Goal: Task Accomplishment & Management: Manage account settings

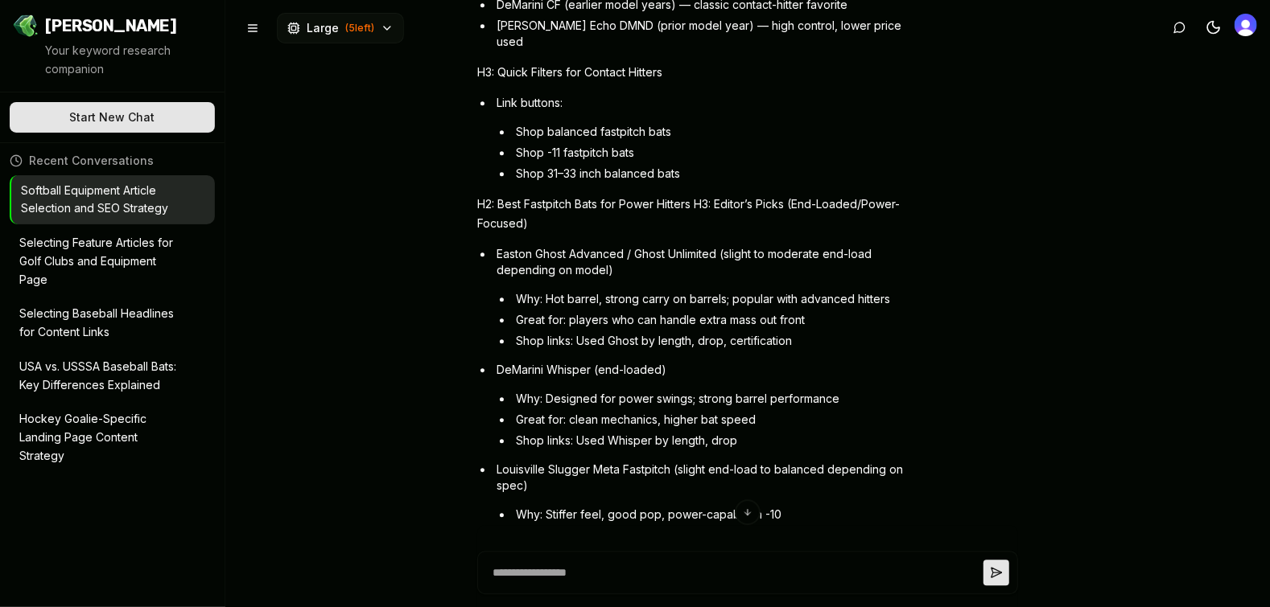
scroll to position [5264, 0]
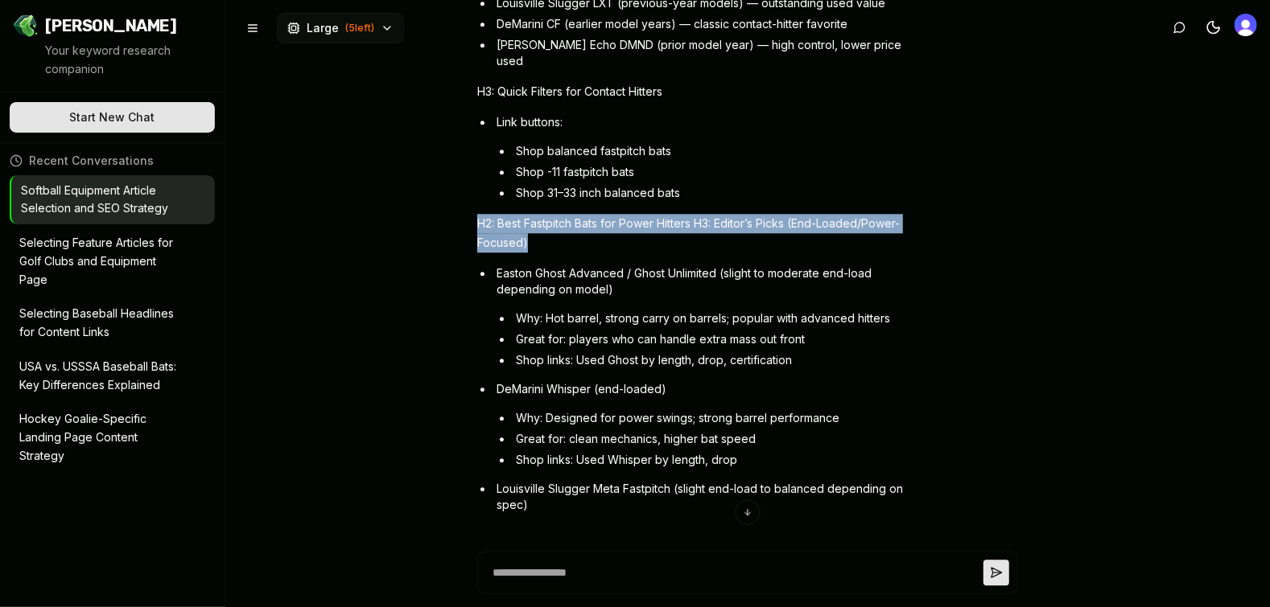
drag, startPoint x: 526, startPoint y: 229, endPoint x: 477, endPoint y: 208, distance: 53.3
click at [477, 214] on p "H2: Best Fastpitch Bats for Power Hitters H3: Editor’s Picks (End-Loaded/Power-…" at bounding box center [693, 233] width 433 height 39
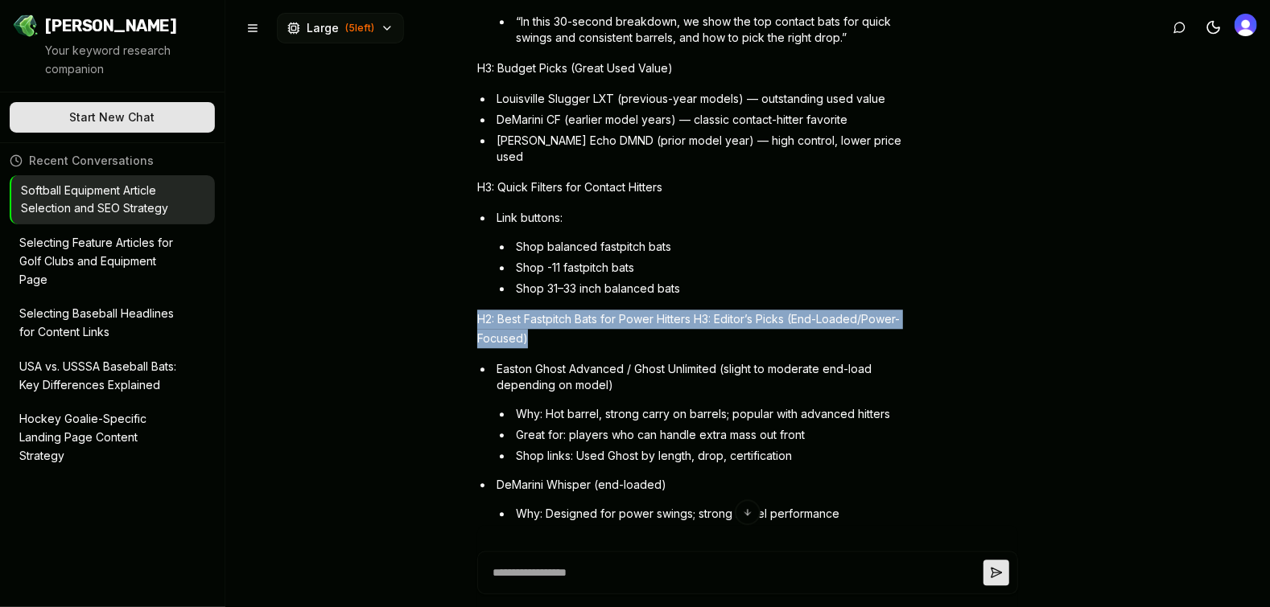
scroll to position [5162, 0]
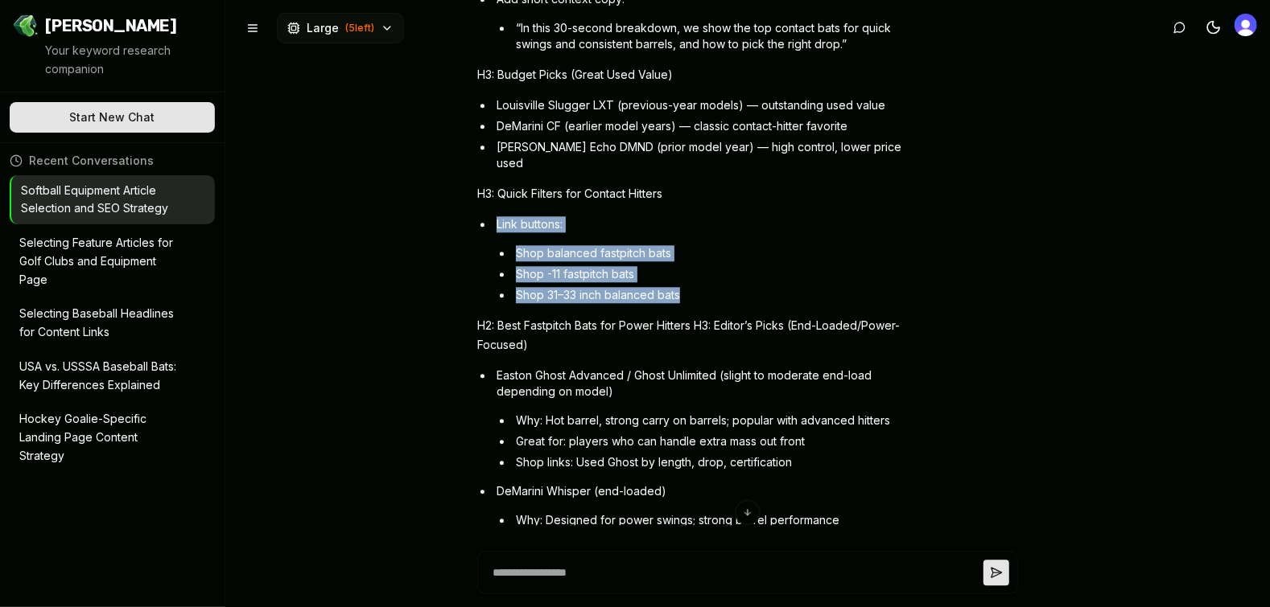
drag, startPoint x: 688, startPoint y: 281, endPoint x: 496, endPoint y: 208, distance: 205.0
click at [496, 216] on li "Link buttons: Shop balanced fastpitch bats Shop -11 fastpitch bats Shop 31–33 i…" at bounding box center [701, 259] width 417 height 87
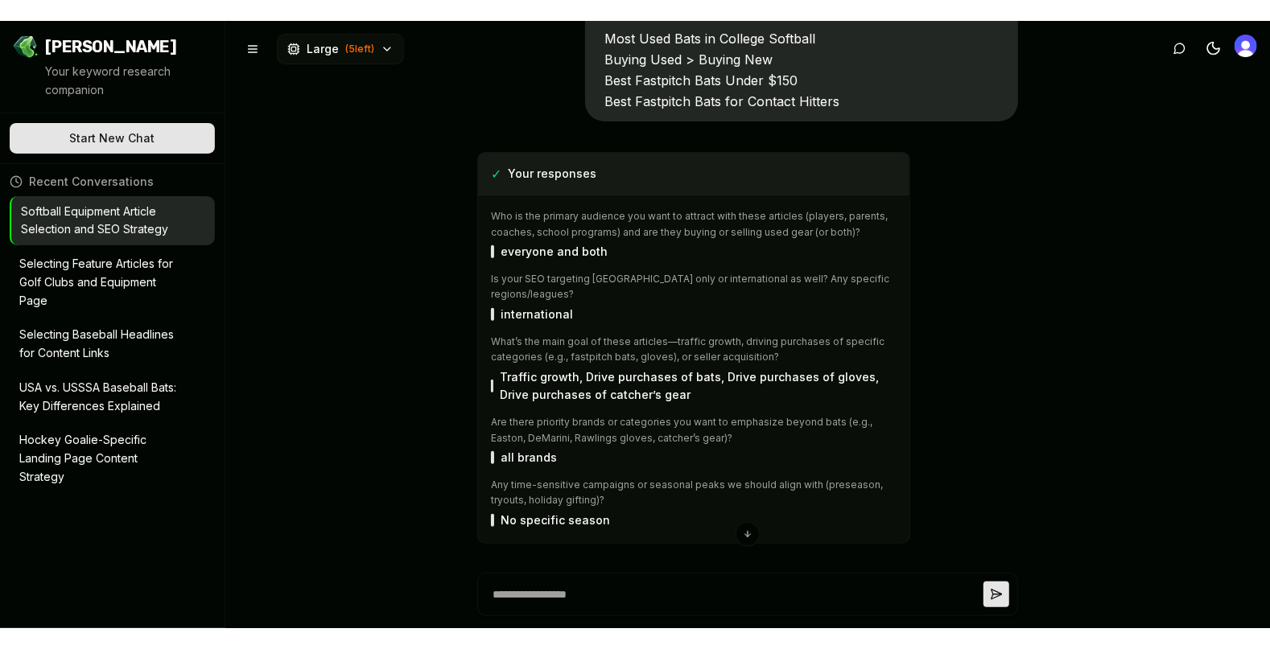
scroll to position [130, 0]
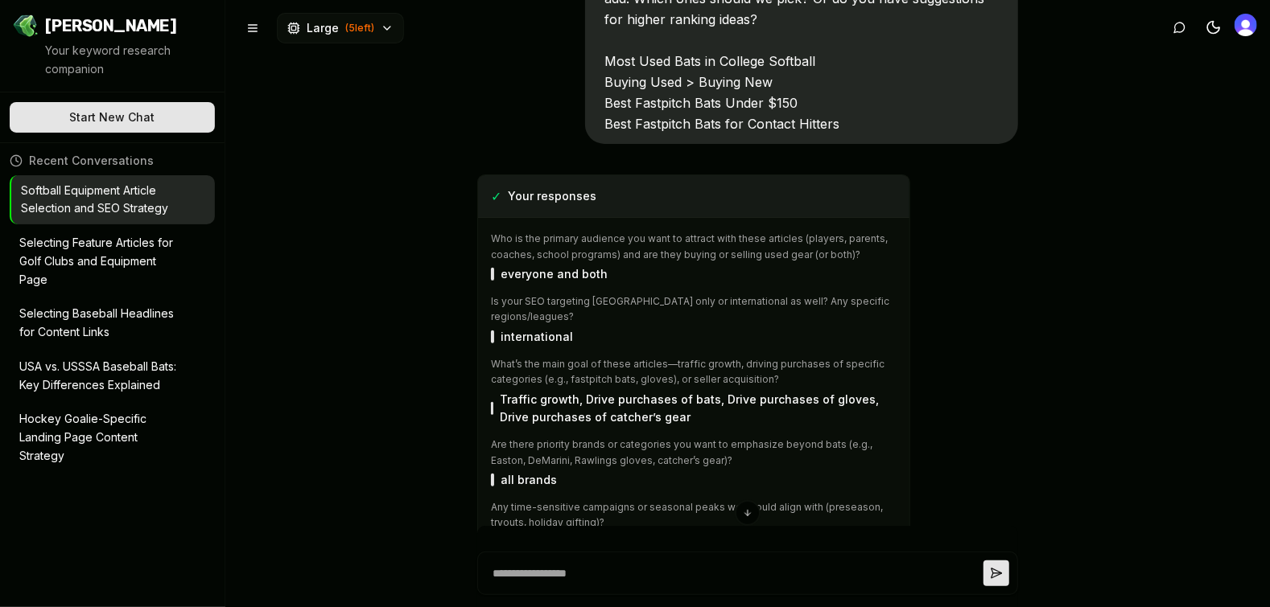
click at [1243, 37] on div at bounding box center [1245, 27] width 23 height 27
click at [1245, 28] on img "Open user button" at bounding box center [1245, 25] width 23 height 23
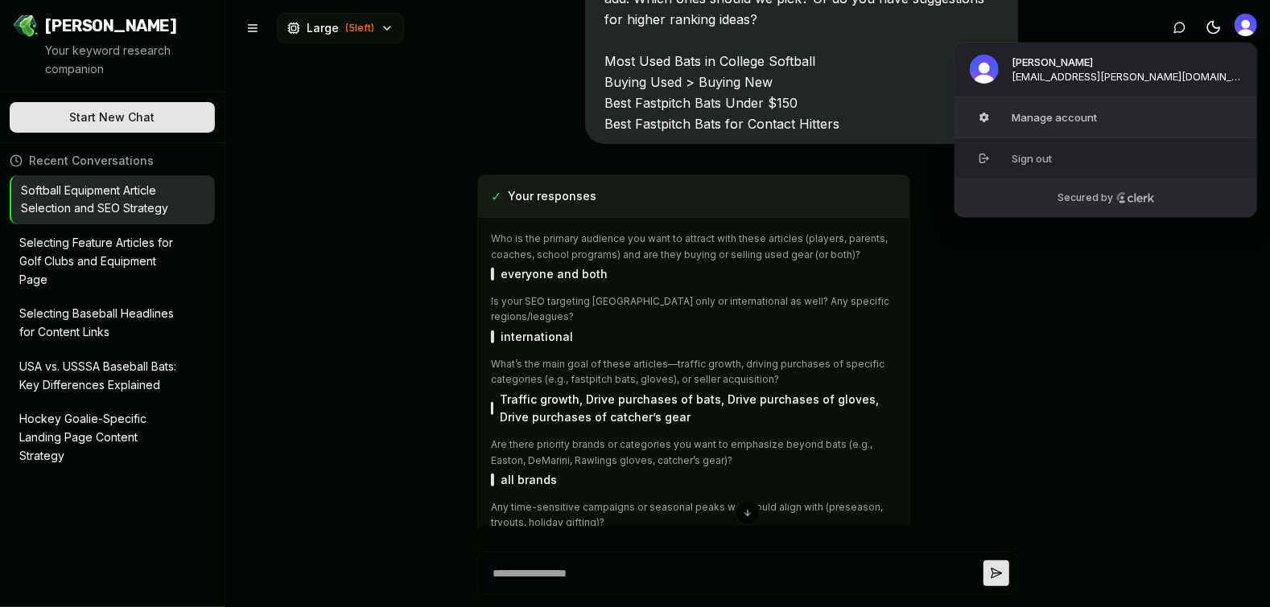
click at [1061, 119] on button "Manage account" at bounding box center [1105, 117] width 304 height 40
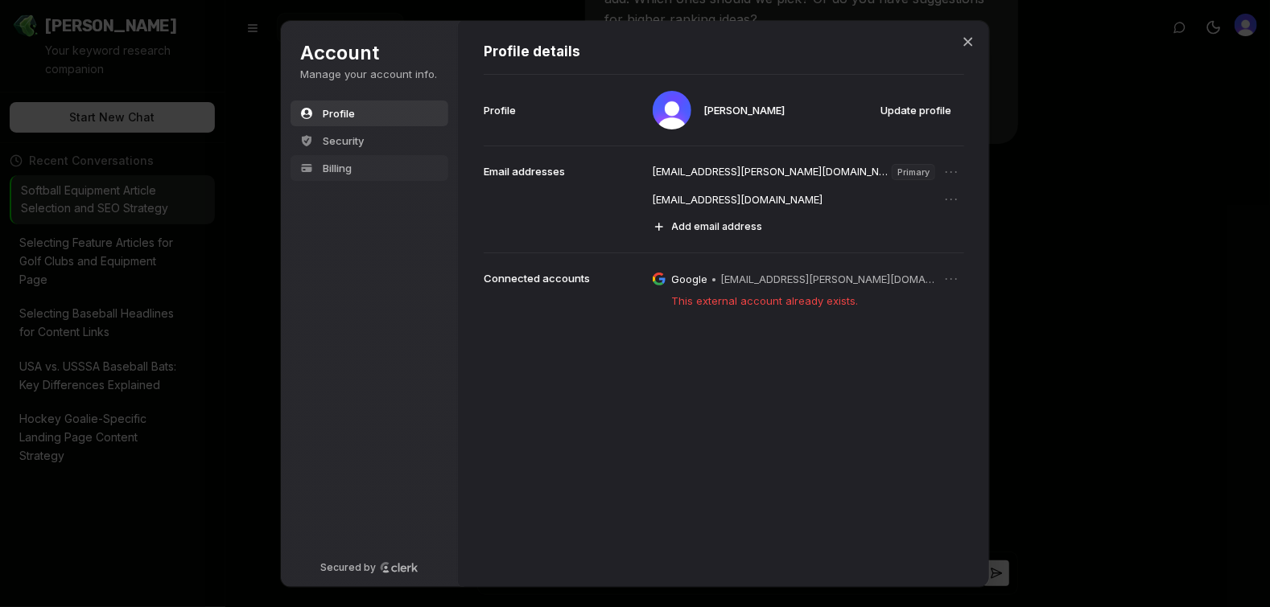
click at [352, 168] on span "Billing" at bounding box center [337, 168] width 29 height 14
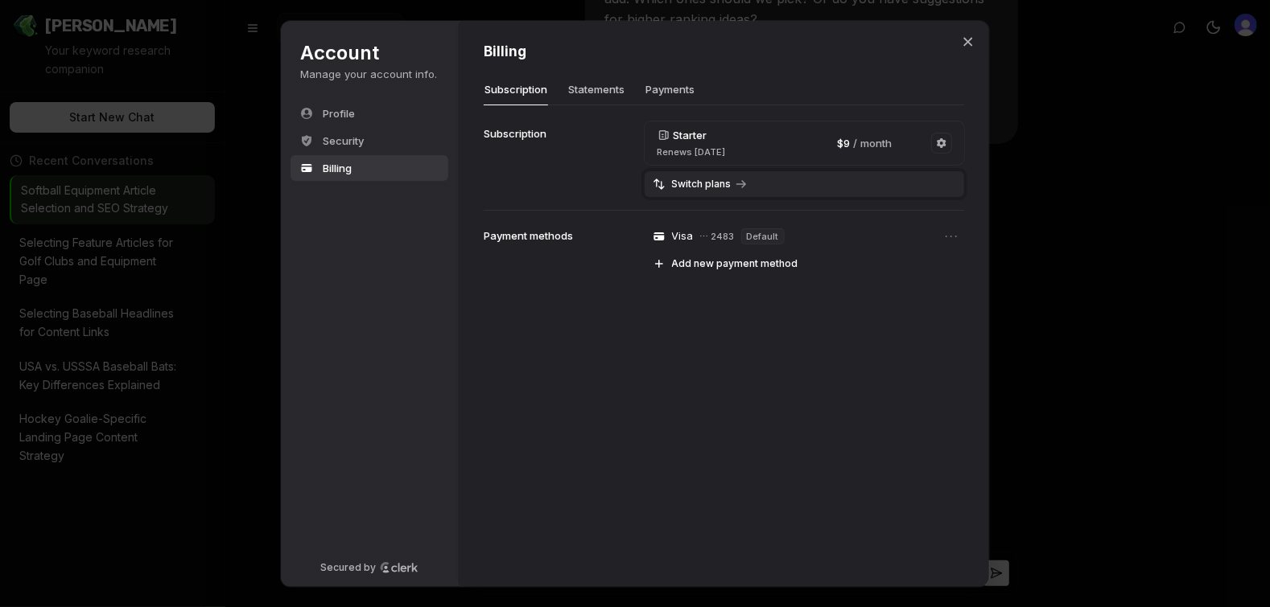
click at [701, 182] on span "Switch plans" at bounding box center [702, 184] width 60 height 13
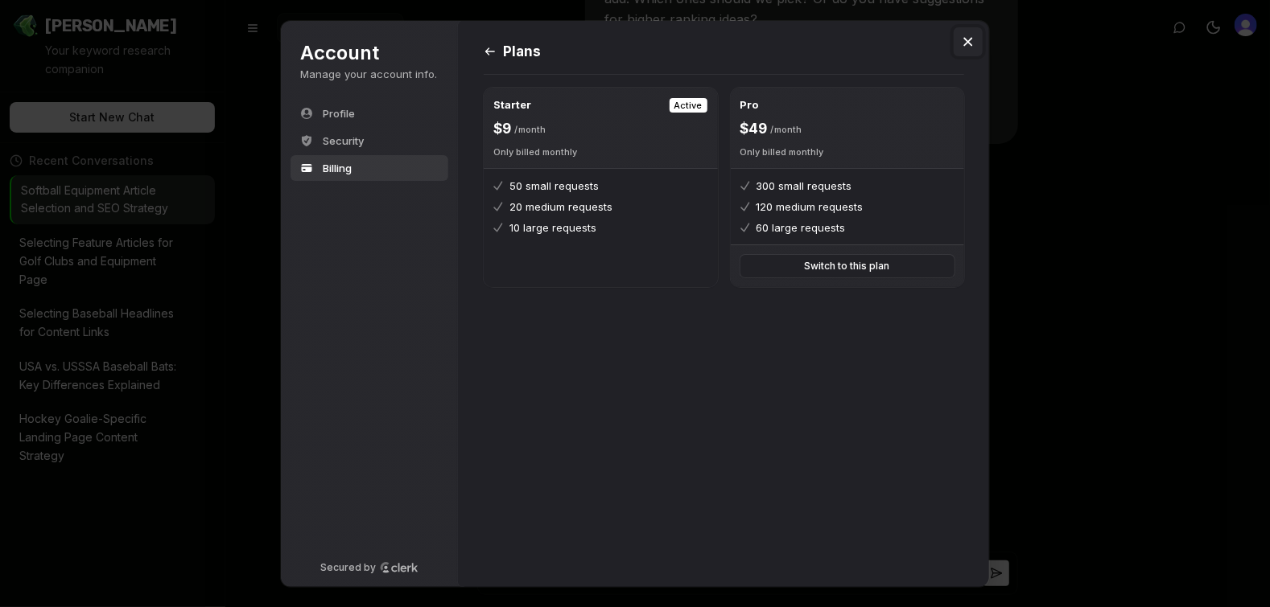
click at [968, 42] on icon "Close modal" at bounding box center [968, 41] width 9 height 9
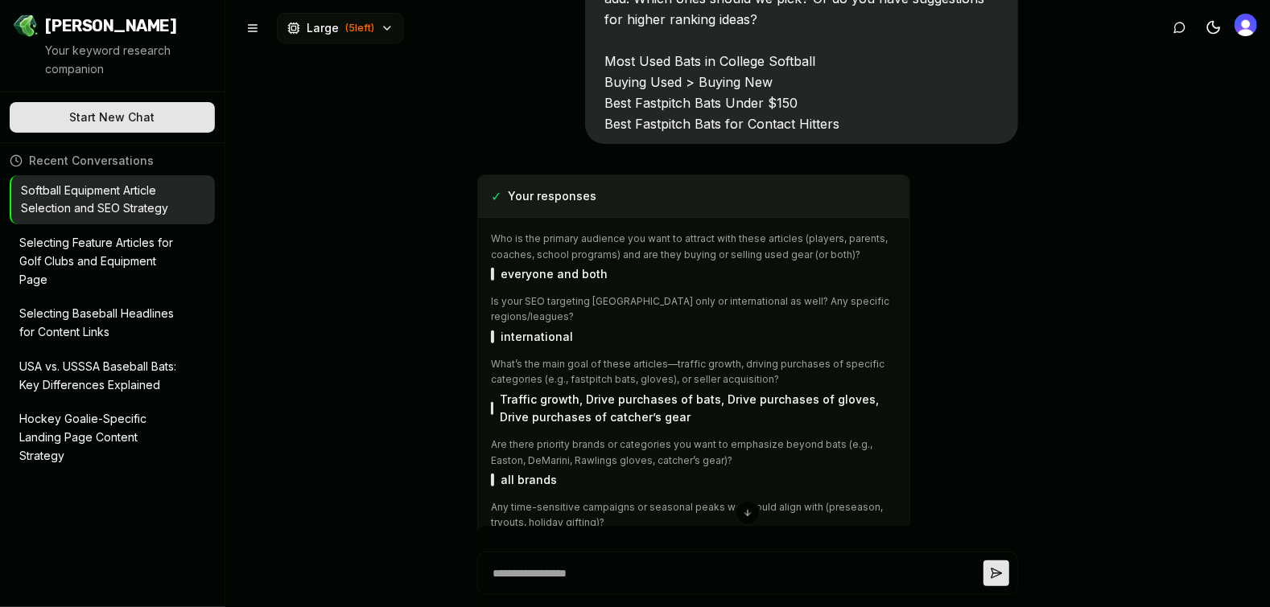
click at [90, 194] on p "Softball Equipment Article Selection and SEO Strategy" at bounding box center [102, 200] width 162 height 37
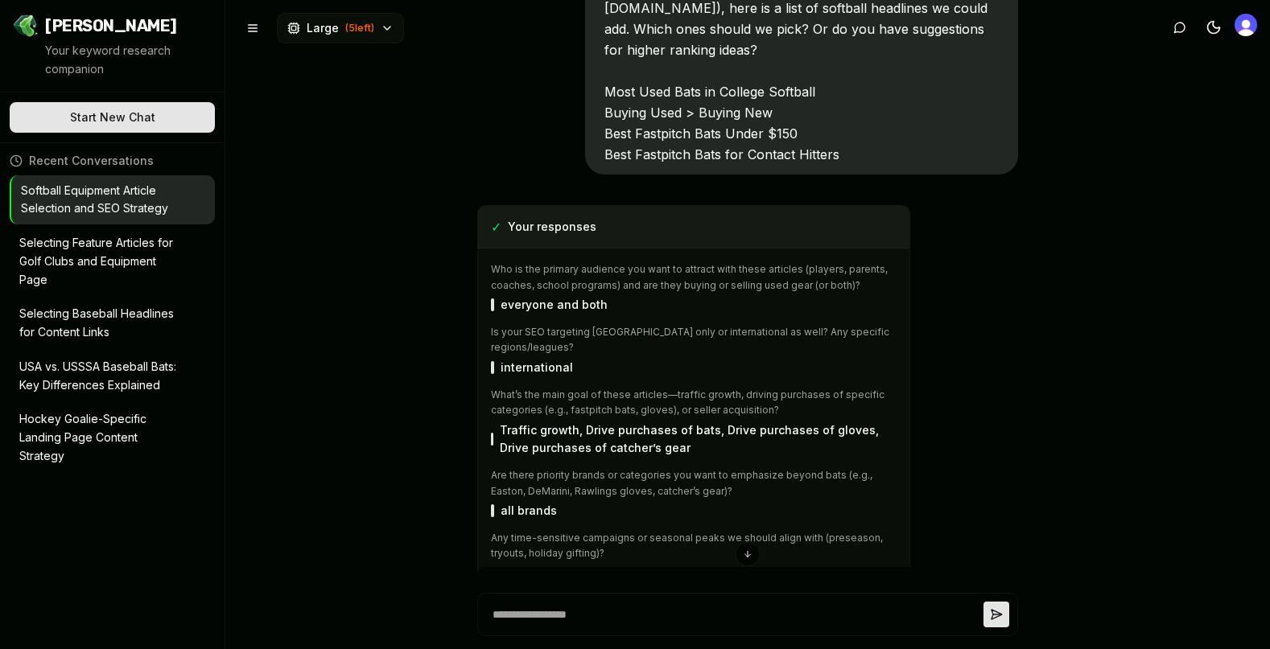
scroll to position [93, 0]
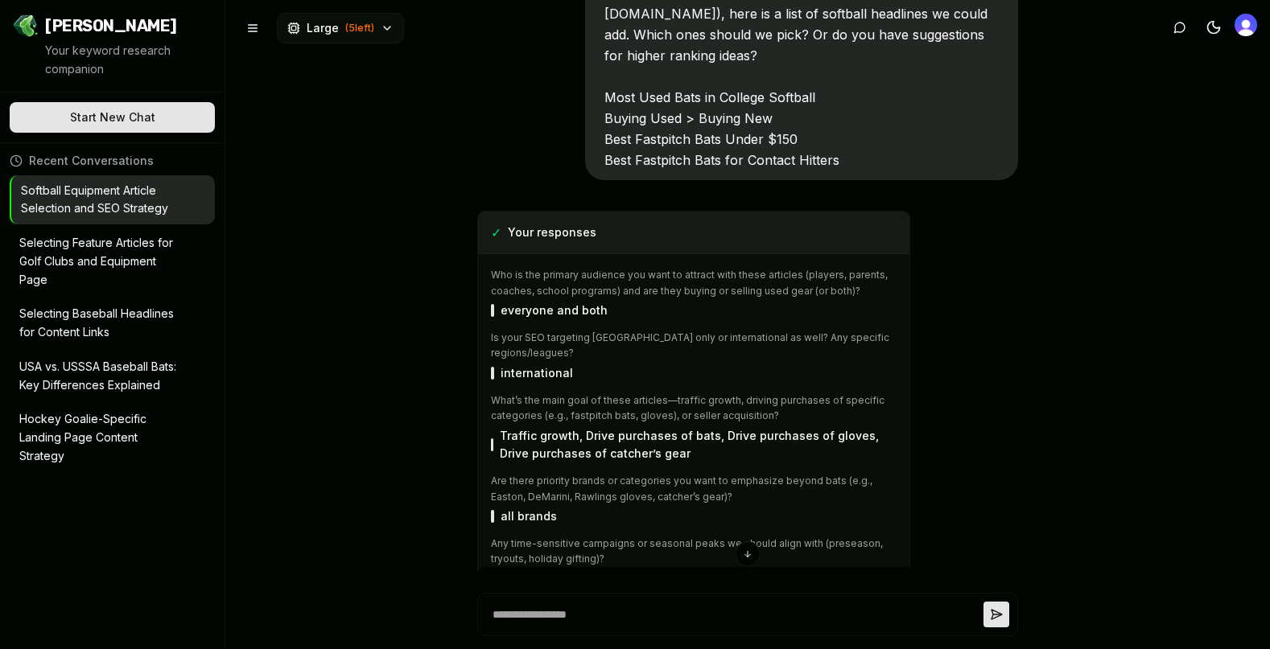
type textarea "*"
